Goal: Transaction & Acquisition: Purchase product/service

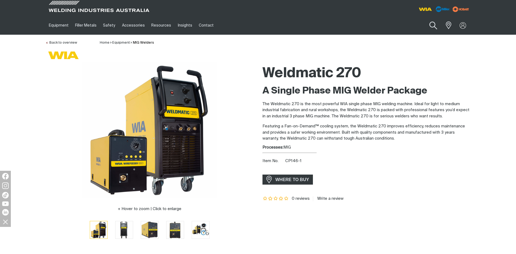
click at [434, 27] on button "Search products" at bounding box center [433, 25] width 22 height 15
click at [375, 27] on input "Search" at bounding box center [401, 25] width 84 height 12
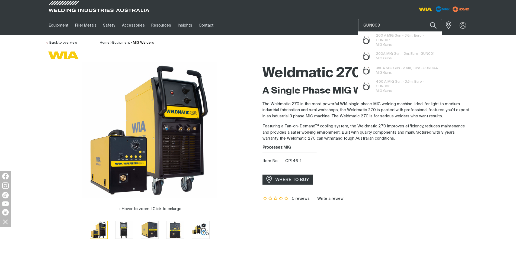
type input "GUN003"
click at [424, 19] on button "Search products" at bounding box center [433, 25] width 18 height 13
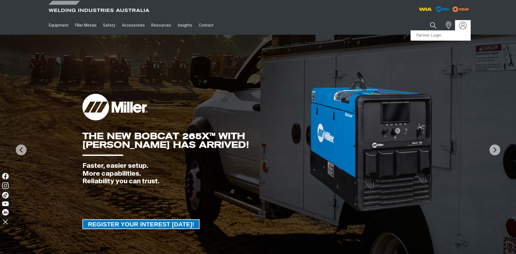
click at [461, 27] on img at bounding box center [463, 25] width 8 height 8
click at [429, 34] on link "Partner Login" at bounding box center [441, 36] width 60 height 10
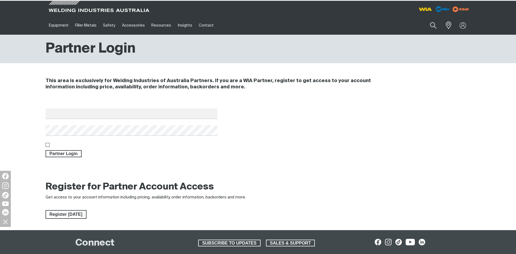
click at [429, 34] on div "Search When search results are available use up and down arrows to review and e…" at bounding box center [418, 25] width 106 height 19
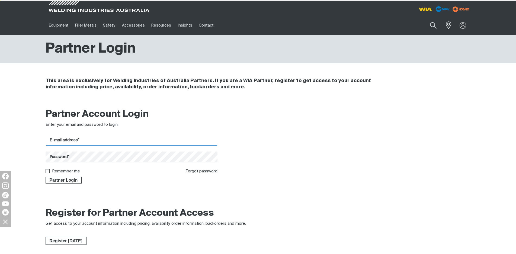
type input "kyran@eyretrading.com.au"
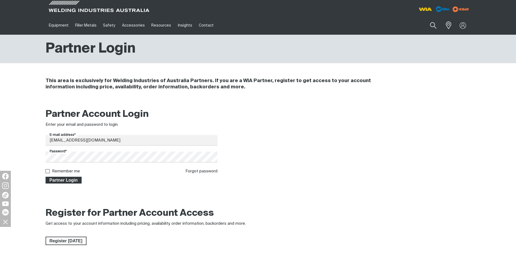
click at [67, 181] on span "Partner Login" at bounding box center [63, 180] width 35 height 7
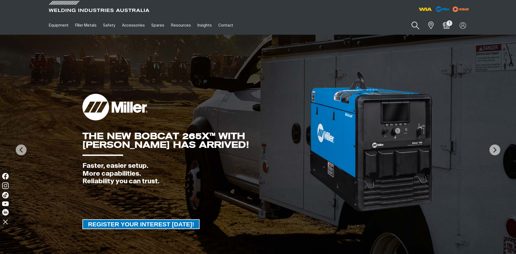
click at [415, 27] on button "Search products" at bounding box center [416, 25] width 22 height 15
click at [350, 23] on input "Search" at bounding box center [383, 25] width 84 height 12
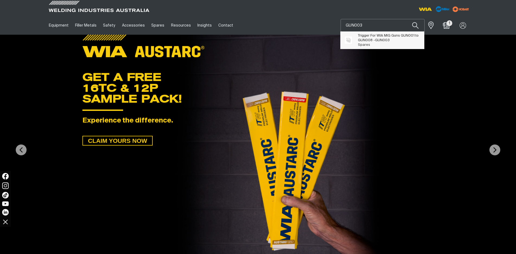
type input "GUN003"
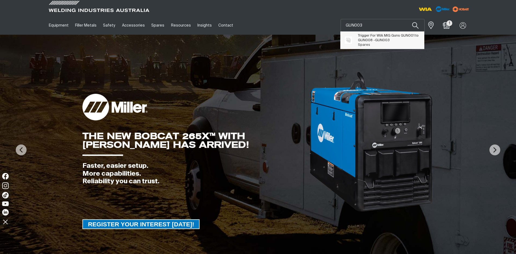
click at [372, 41] on span "Trigger For WIA MIG Guns GUN001 to GUN008 - GUN003" at bounding box center [389, 37] width 62 height 9
